Goal: Transaction & Acquisition: Download file/media

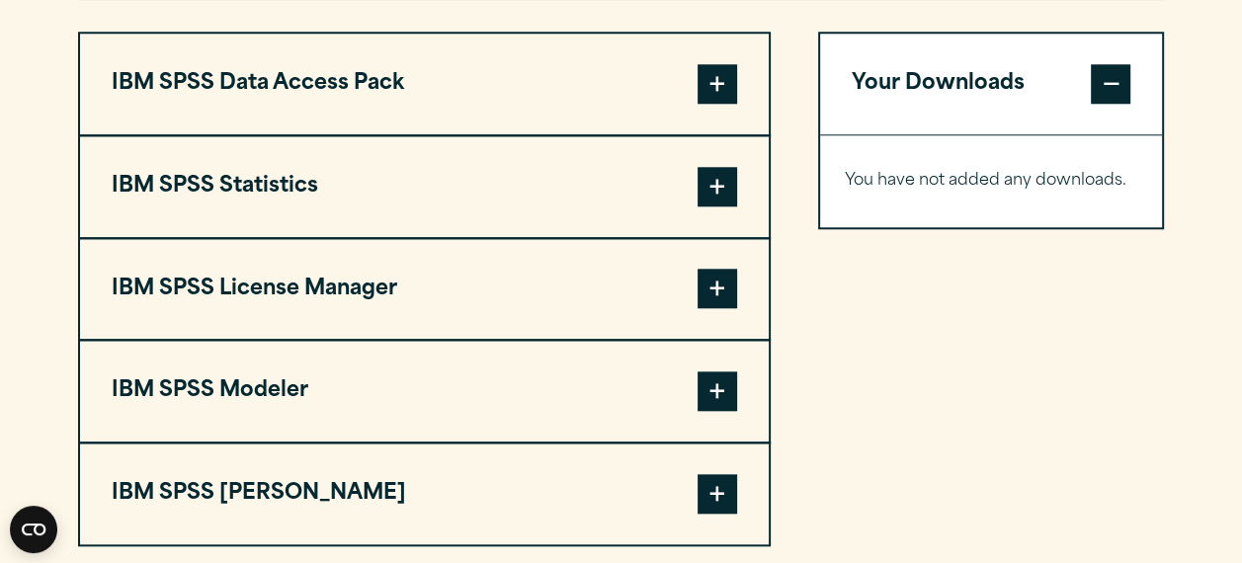
scroll to position [1574, 0]
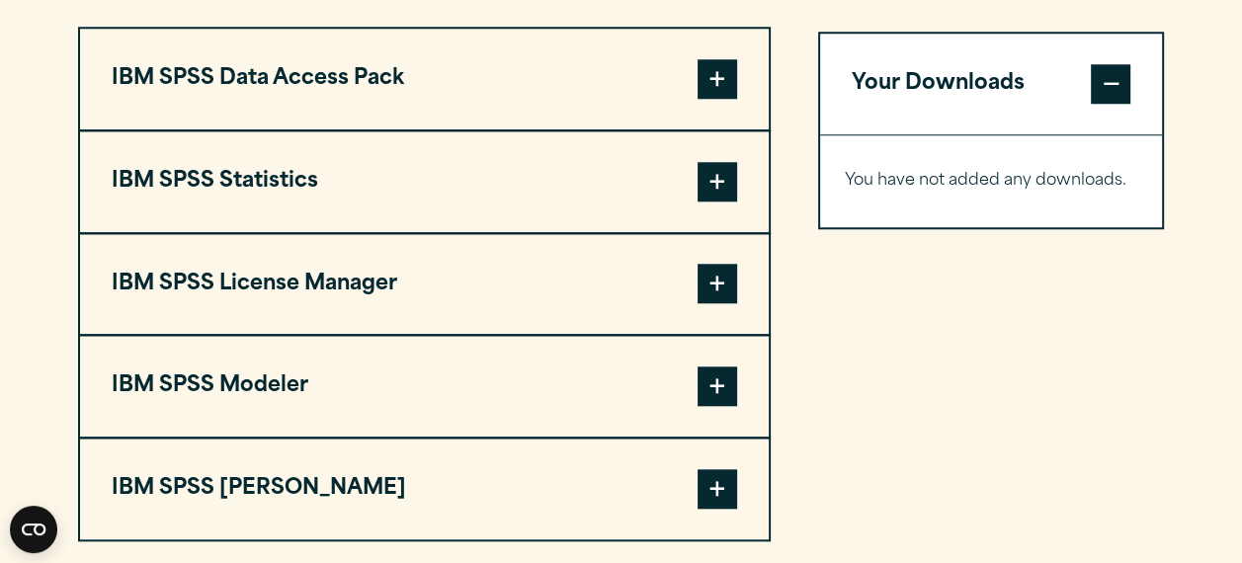
click at [130, 168] on button "IBM SPSS Statistics" at bounding box center [424, 181] width 689 height 101
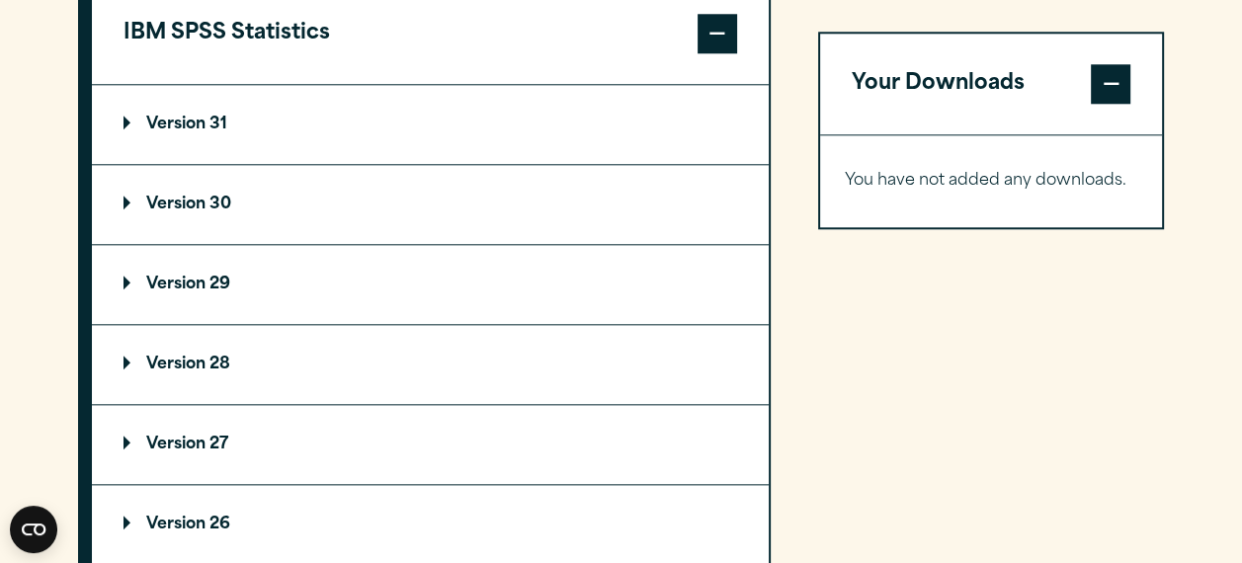
scroll to position [1752, 0]
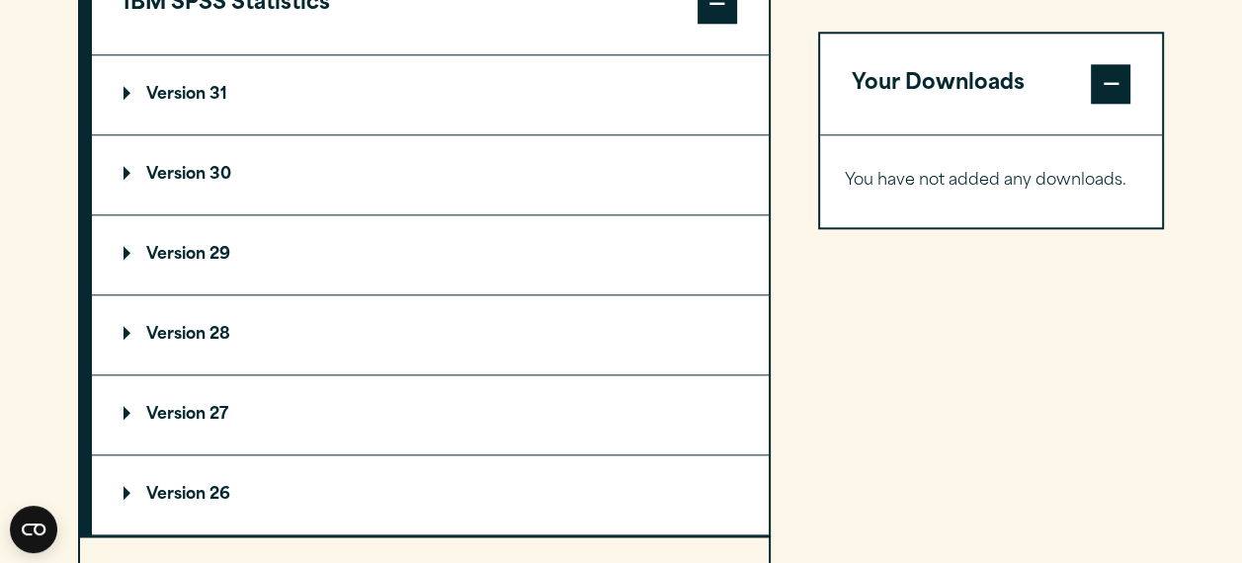
click at [824, 117] on button "Your Downloads" at bounding box center [991, 84] width 343 height 101
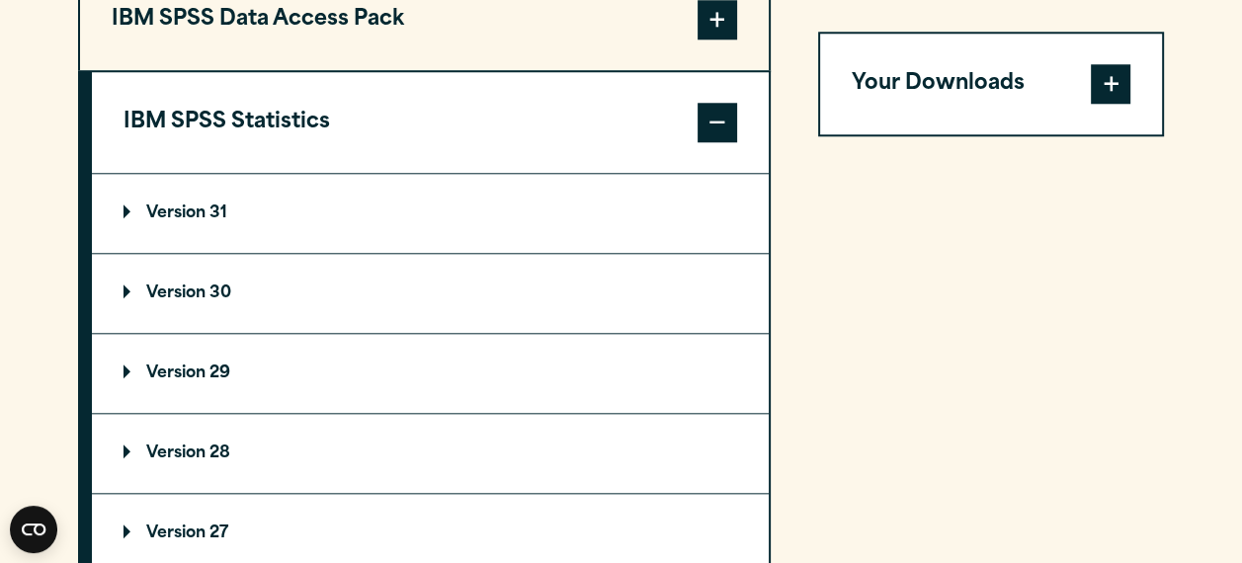
scroll to position [1635, 0]
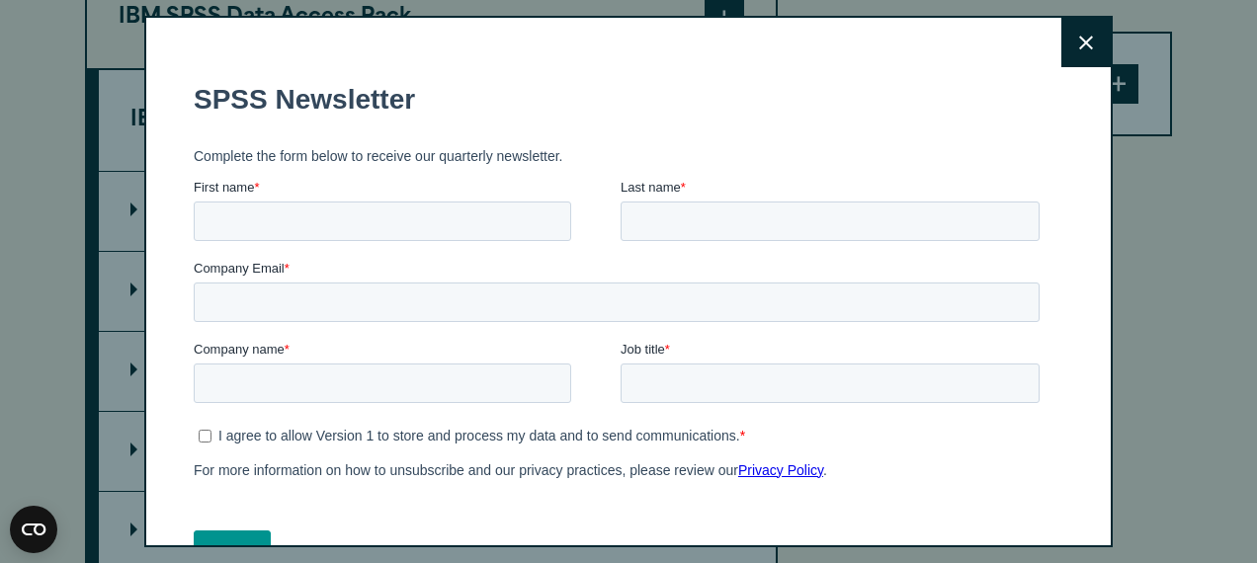
click at [1074, 38] on button "Close" at bounding box center [1085, 42] width 49 height 49
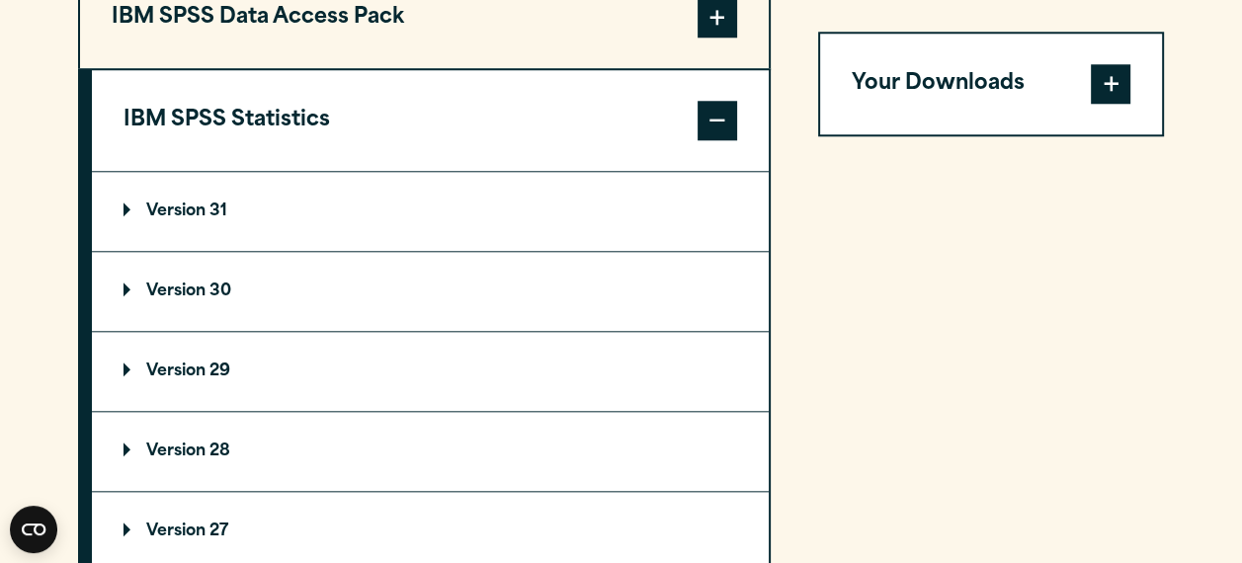
click at [240, 360] on summary "Version 29" at bounding box center [430, 371] width 677 height 79
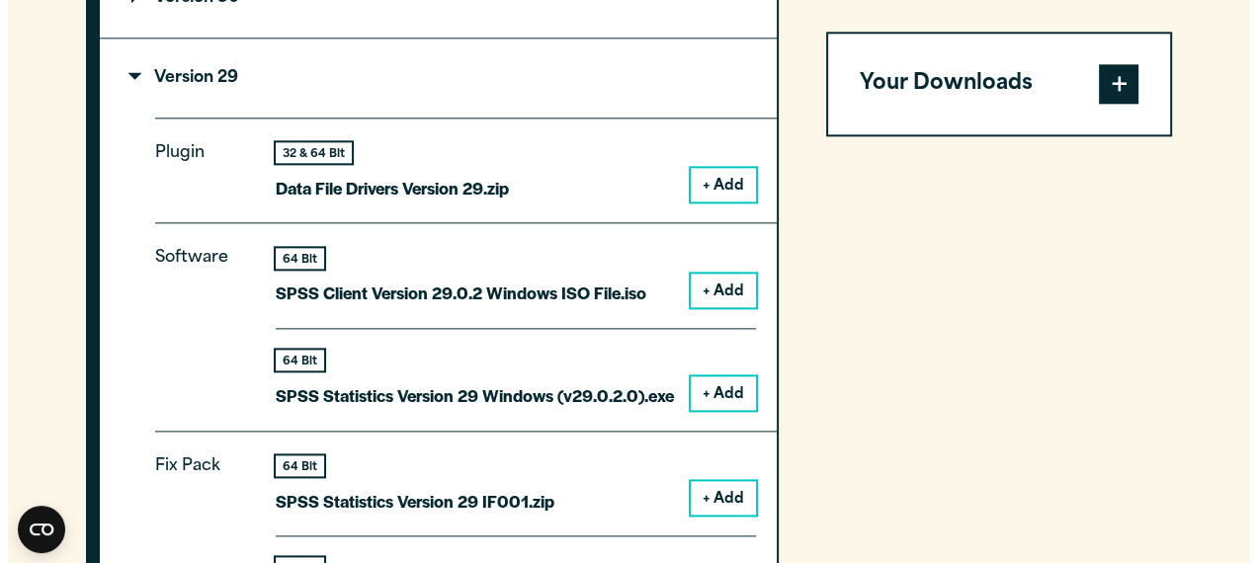
scroll to position [1953, 0]
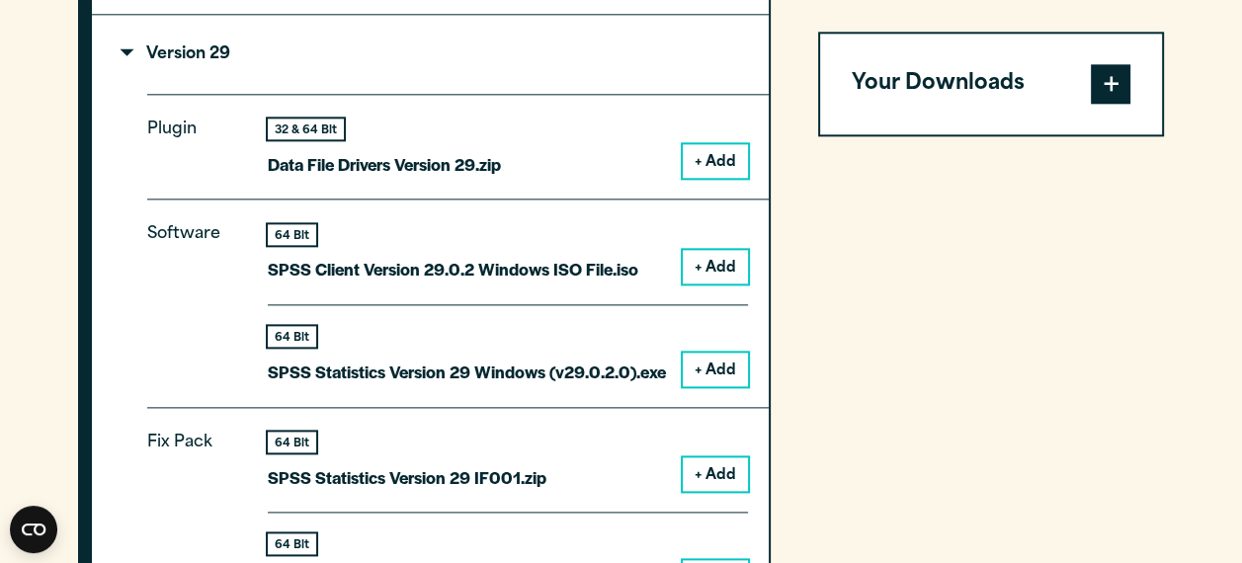
click at [698, 159] on button "+ Add" at bounding box center [715, 161] width 65 height 34
click at [1122, 98] on span at bounding box center [1111, 84] width 40 height 40
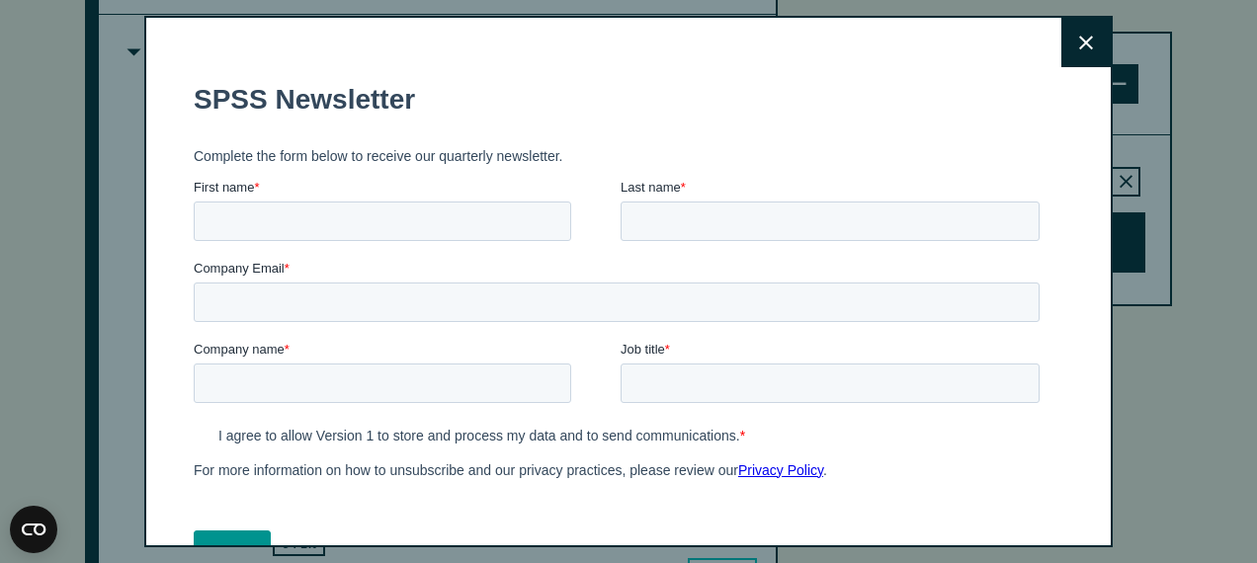
click at [1017, 145] on fieldset "Complete the form below to receive our quarterly newsletter." at bounding box center [621, 155] width 854 height 43
click at [1079, 43] on icon at bounding box center [1086, 43] width 14 height 15
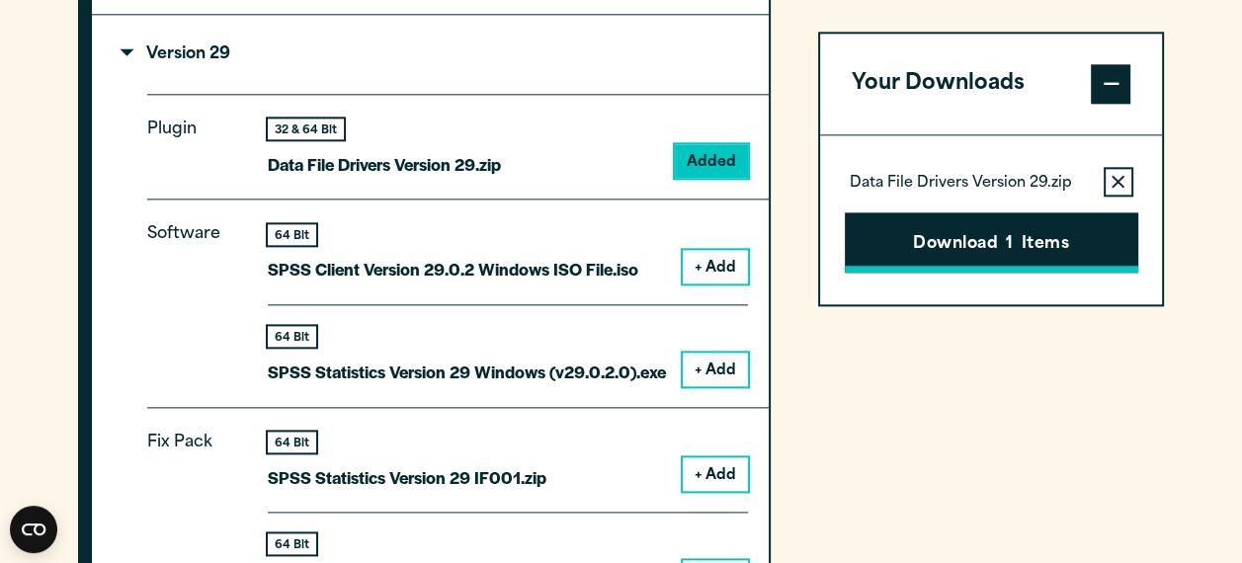
click at [982, 239] on button "Download 1 Items" at bounding box center [991, 242] width 293 height 61
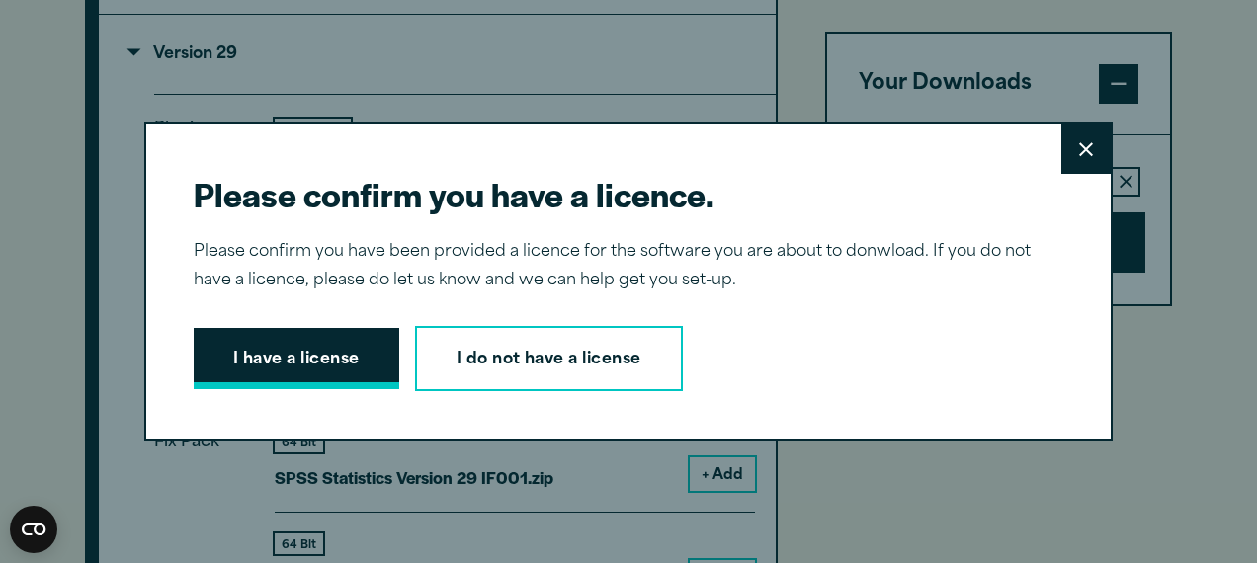
click at [297, 346] on button "I have a license" at bounding box center [297, 358] width 206 height 61
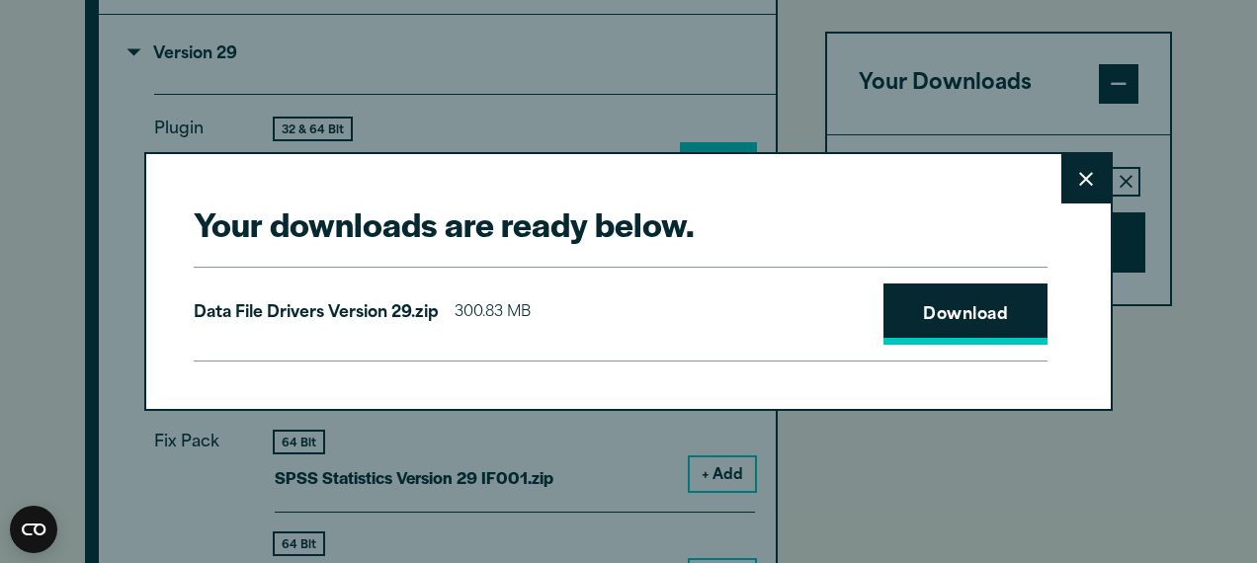
click at [892, 302] on link "Download" at bounding box center [965, 314] width 164 height 61
